Goal: Information Seeking & Learning: Check status

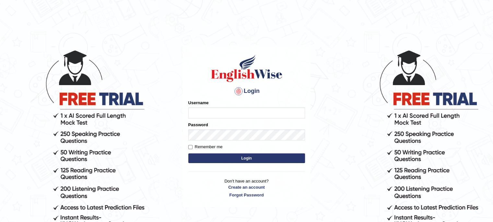
type input "chandritik7"
click at [214, 113] on input "chandritik7" at bounding box center [246, 113] width 117 height 11
click at [219, 157] on button "Login" at bounding box center [246, 158] width 117 height 10
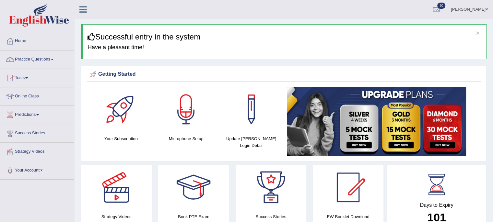
click at [22, 73] on link "Tests" at bounding box center [37, 77] width 74 height 16
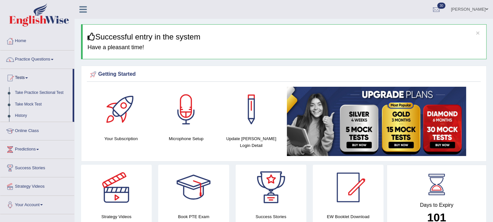
click at [20, 115] on link "History" at bounding box center [42, 116] width 61 height 12
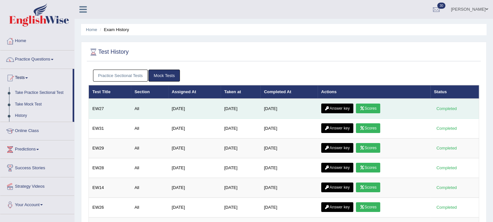
click at [373, 107] on link "Scores" at bounding box center [368, 109] width 24 height 10
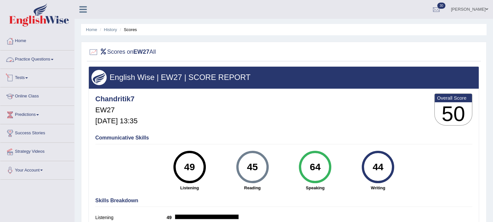
click at [27, 80] on link "Tests" at bounding box center [37, 77] width 74 height 16
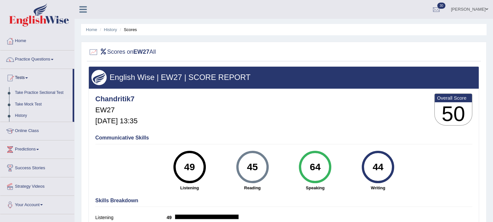
click at [26, 103] on link "Take Mock Test" at bounding box center [42, 105] width 61 height 12
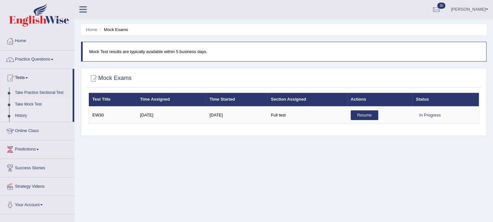
click at [22, 112] on link "History" at bounding box center [42, 116] width 61 height 12
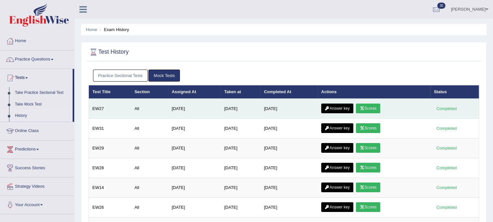
click at [335, 108] on link "Answer key" at bounding box center [337, 109] width 32 height 10
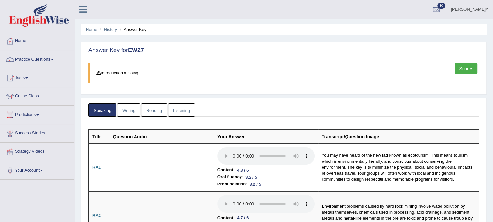
click at [134, 111] on link "Writing" at bounding box center [128, 109] width 23 height 13
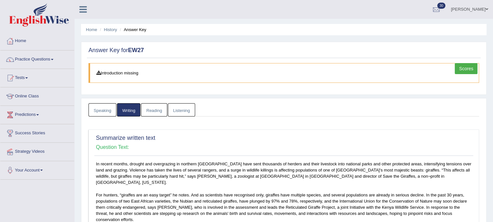
click at [151, 108] on link "Reading" at bounding box center [154, 109] width 26 height 13
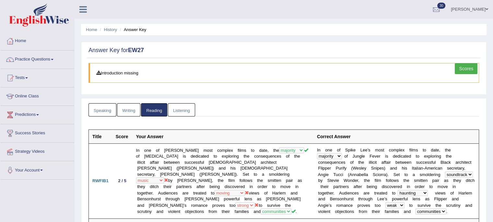
click at [180, 109] on link "Listening" at bounding box center [181, 109] width 27 height 13
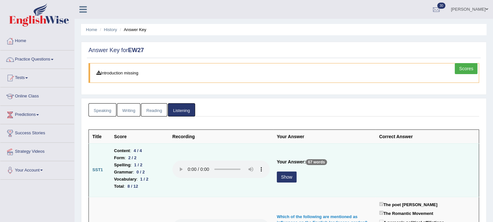
click at [321, 147] on td "Your Answer: 67 words Show" at bounding box center [324, 169] width 102 height 53
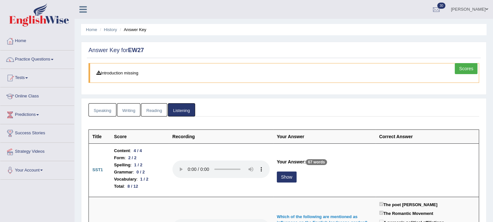
click at [465, 65] on link "Scores" at bounding box center [465, 68] width 23 height 11
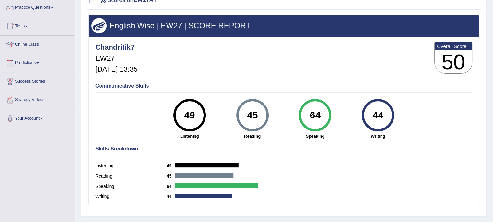
scroll to position [65, 0]
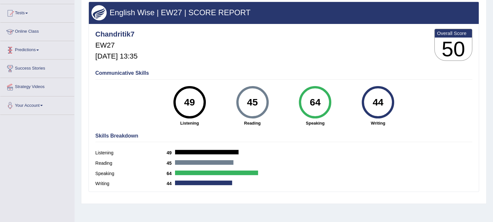
click at [35, 25] on link "Online Class" at bounding box center [37, 31] width 74 height 16
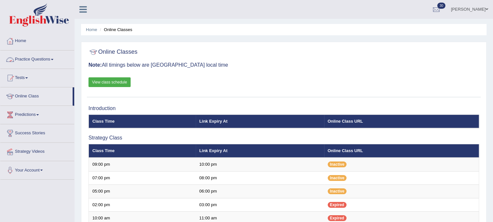
click at [284, 49] on div at bounding box center [283, 52] width 390 height 13
click at [215, 91] on div "Online Classes Note: All timings below are Melbourne local time View class sche…" at bounding box center [283, 71] width 393 height 52
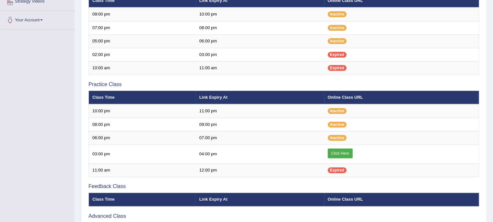
scroll to position [181, 0]
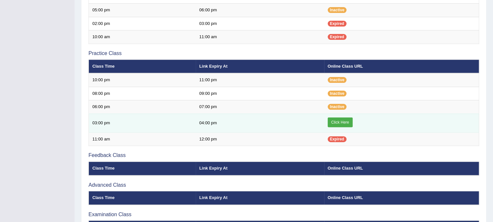
click at [334, 125] on link "Click Here" at bounding box center [339, 123] width 25 height 10
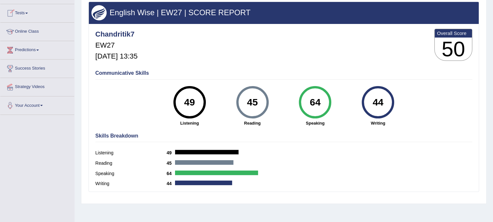
click at [26, 12] on link "Tests" at bounding box center [37, 12] width 74 height 16
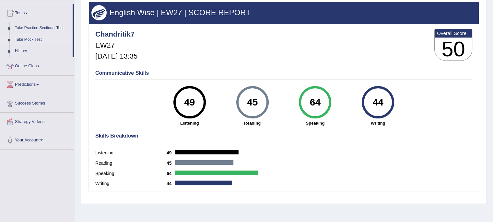
click at [22, 37] on link "Take Mock Test" at bounding box center [42, 40] width 61 height 12
